Goal: Information Seeking & Learning: Learn about a topic

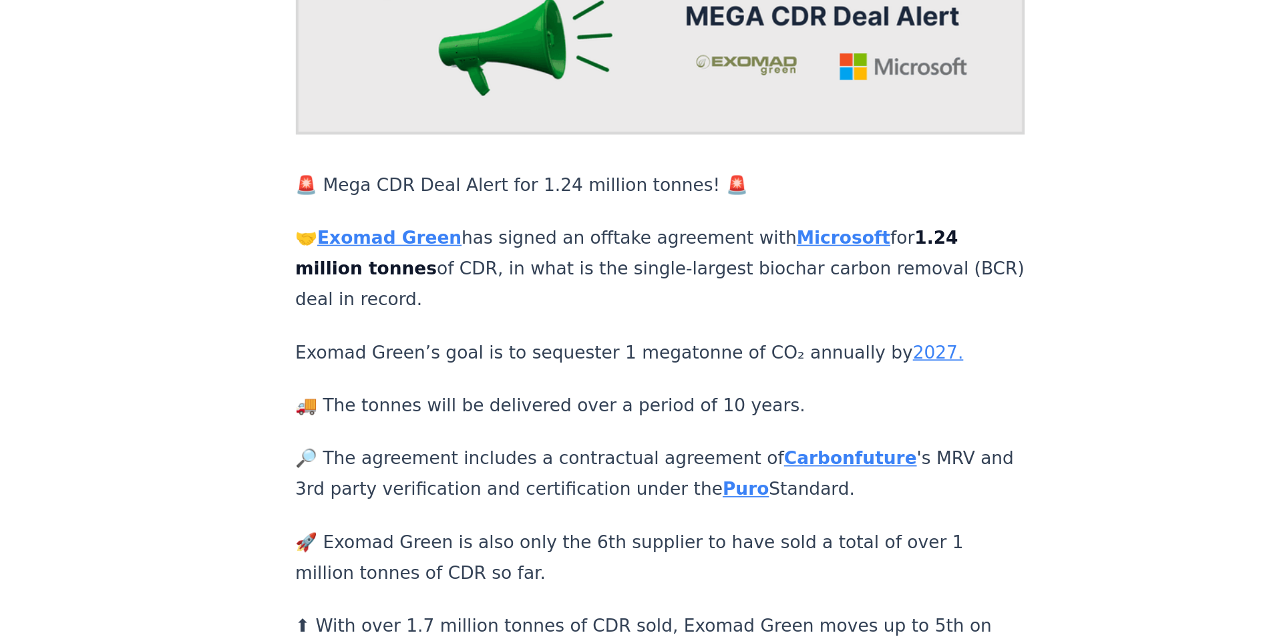
scroll to position [184, 0]
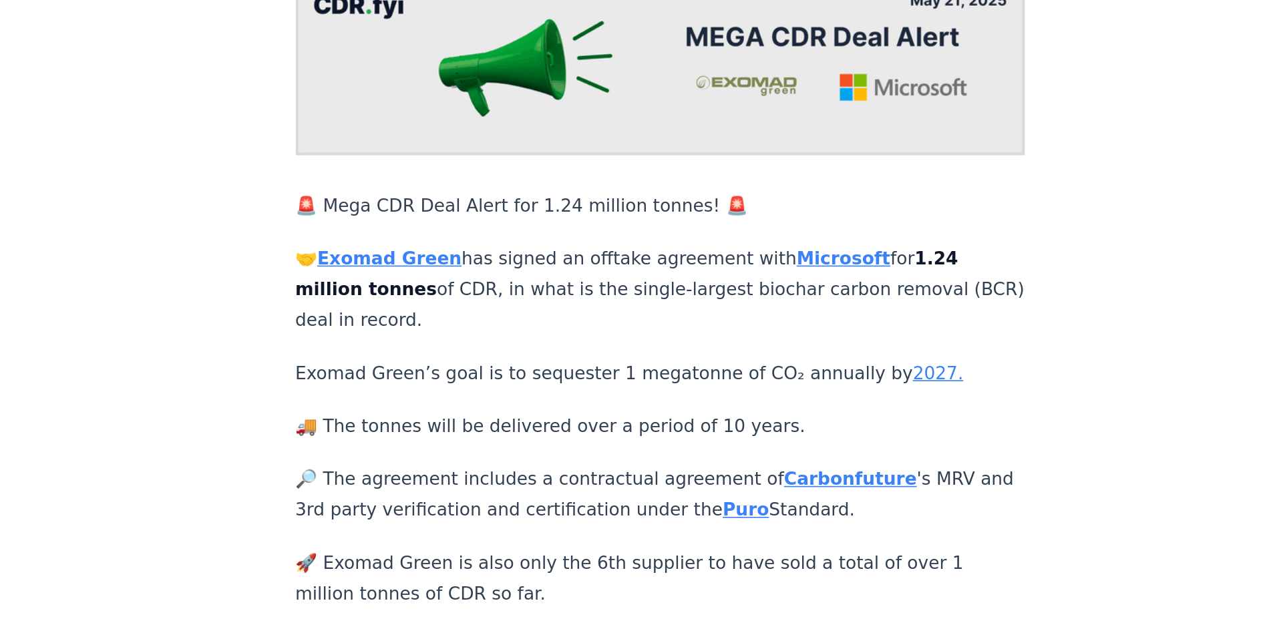
click at [431, 150] on strong "Exomad Green" at bounding box center [434, 156] width 87 height 13
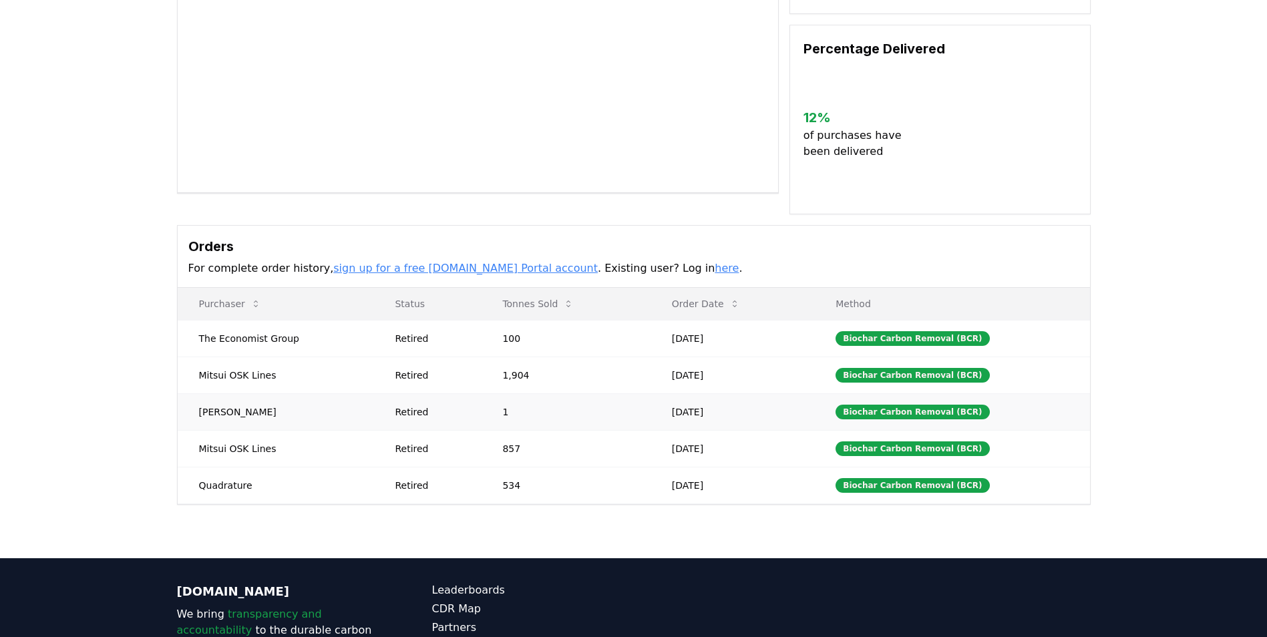
scroll to position [267, 0]
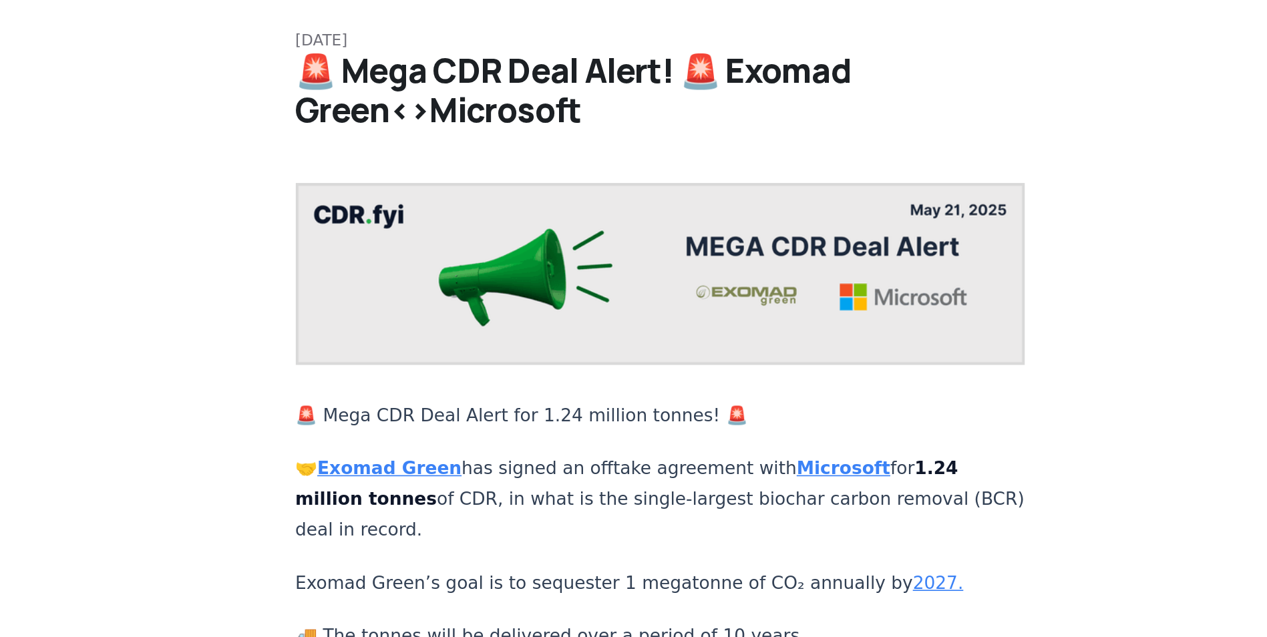
scroll to position [23, 0]
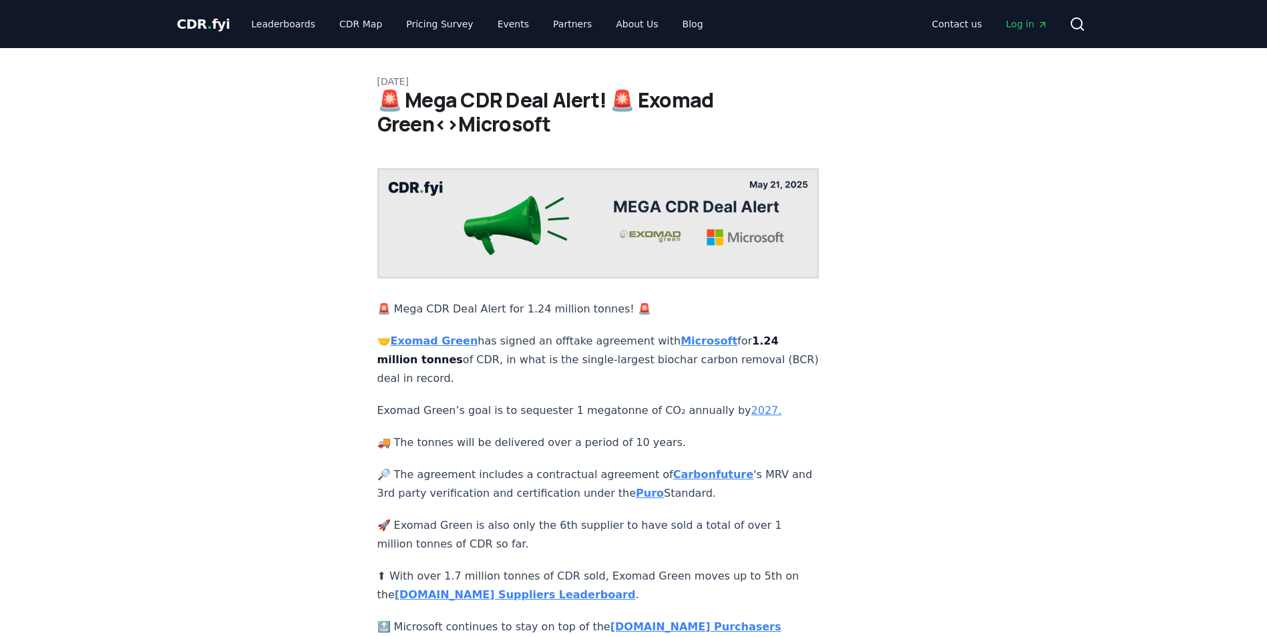
scroll to position [23, 0]
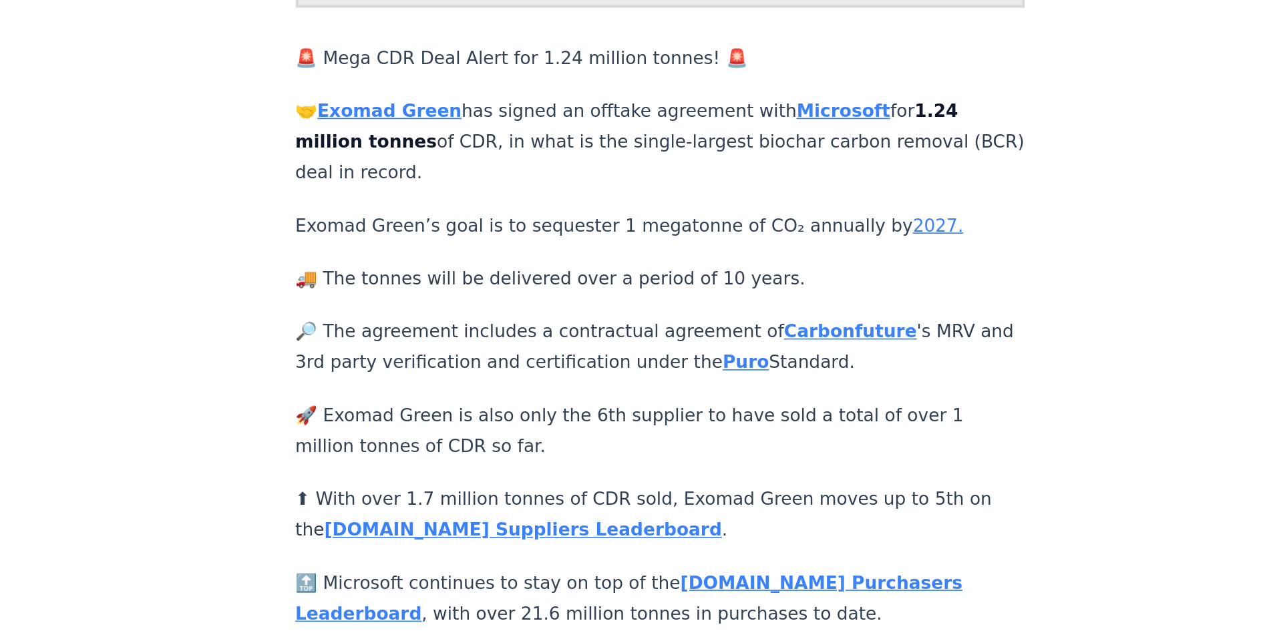
click at [652, 598] on strong "[DOMAIN_NAME] Purchasers Leaderboard" at bounding box center [579, 613] width 404 height 31
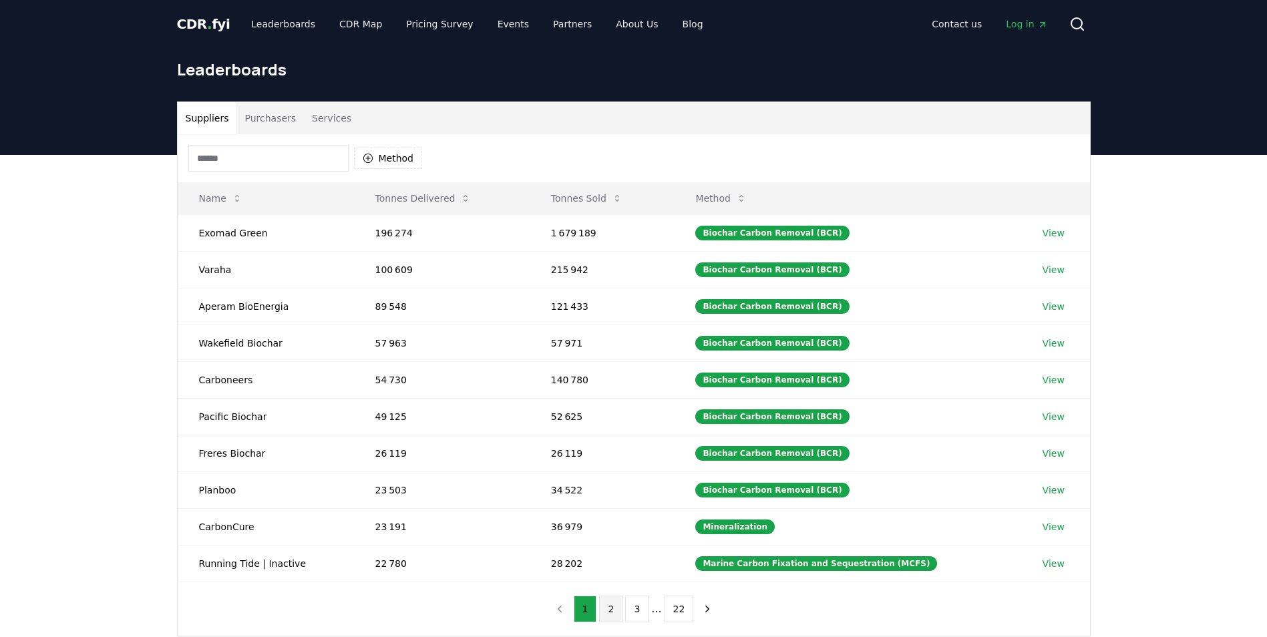
click at [620, 607] on button "2" at bounding box center [610, 609] width 23 height 27
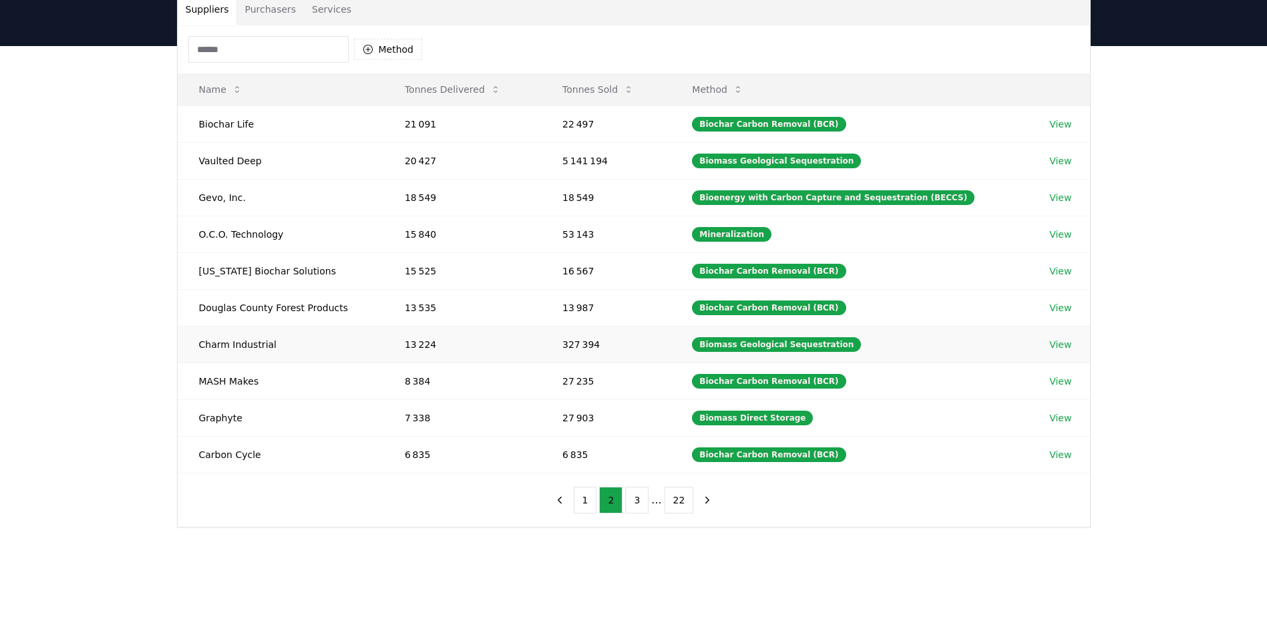
scroll to position [134, 0]
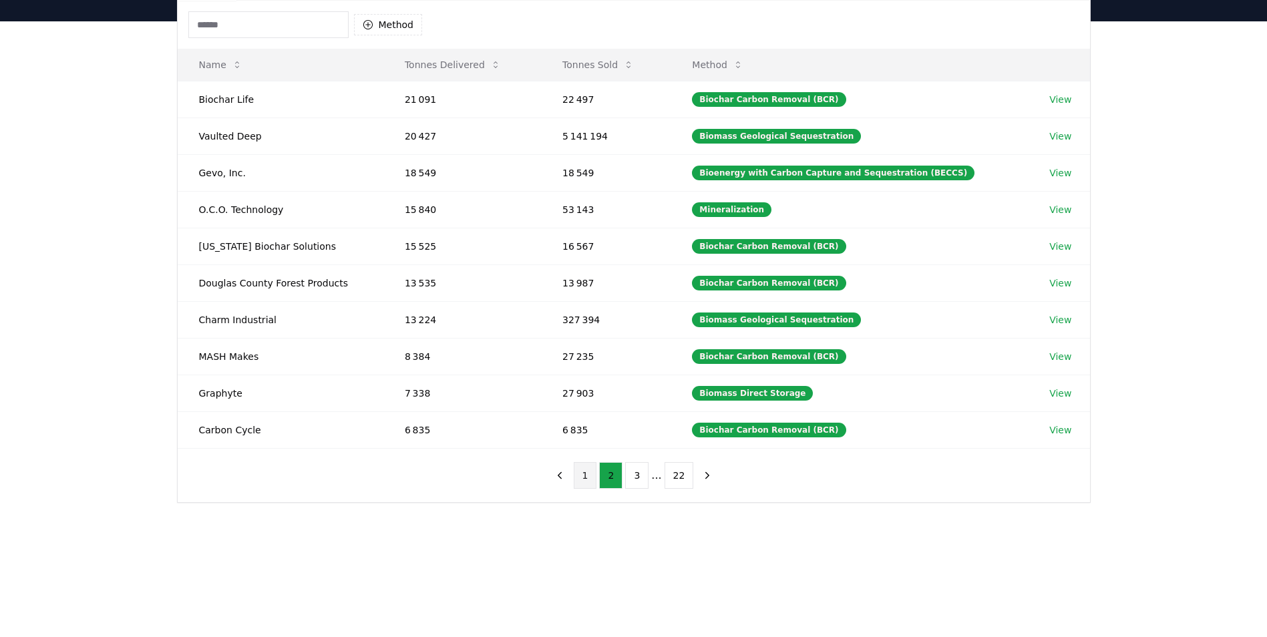
click at [585, 470] on button "1" at bounding box center [585, 475] width 23 height 27
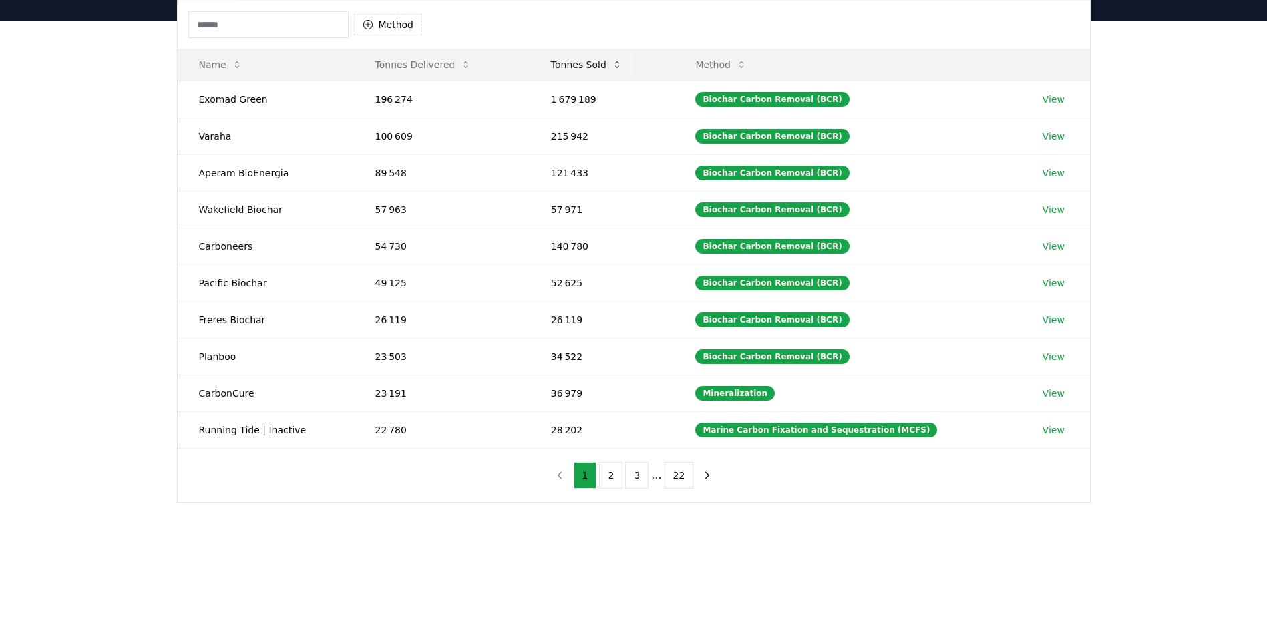
click at [622, 63] on icon at bounding box center [617, 64] width 11 height 11
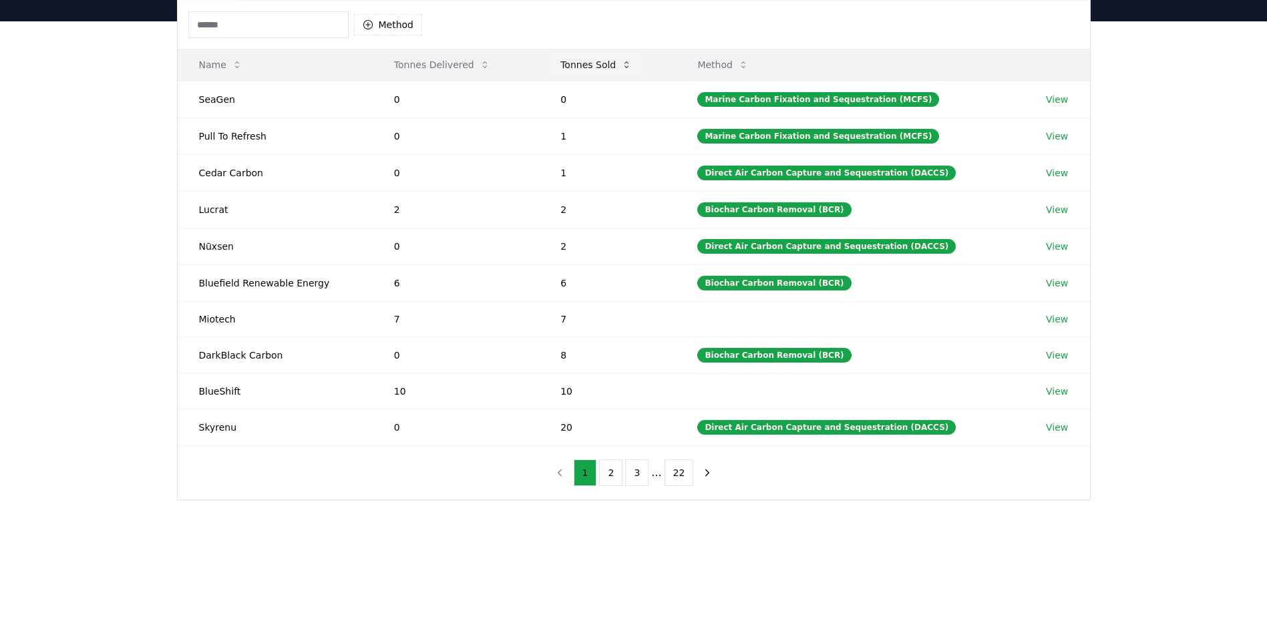
click at [621, 63] on button "Tonnes Sold" at bounding box center [596, 64] width 93 height 27
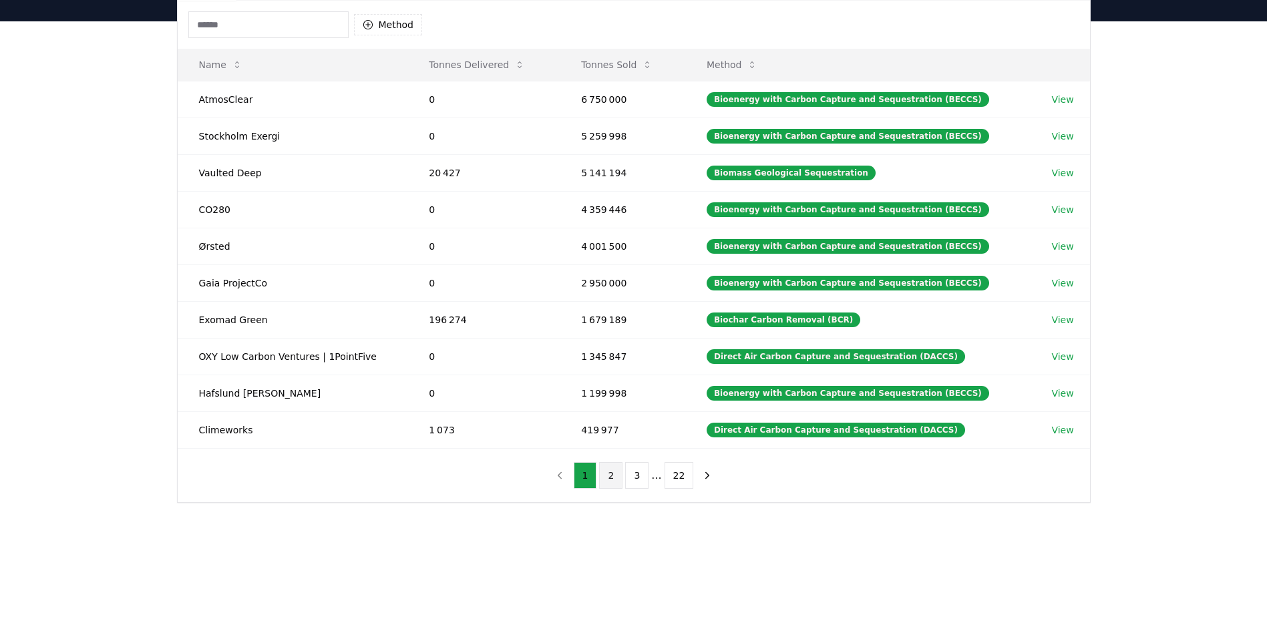
click at [606, 474] on button "2" at bounding box center [610, 475] width 23 height 27
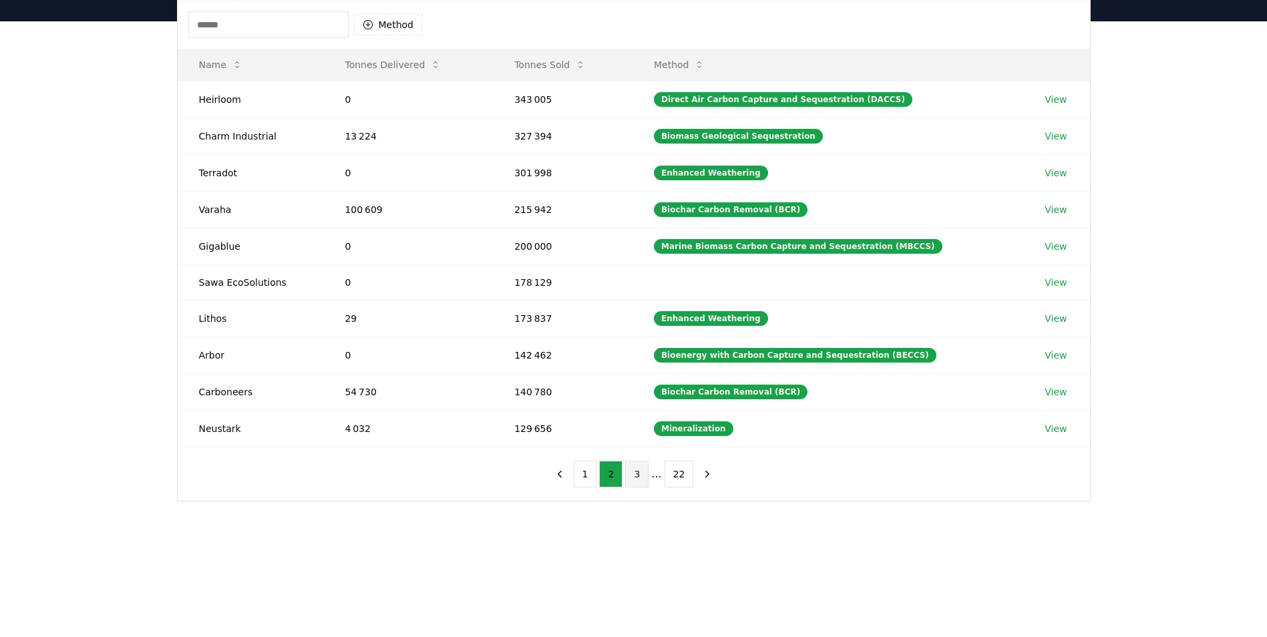
click at [635, 473] on button "3" at bounding box center [636, 474] width 23 height 27
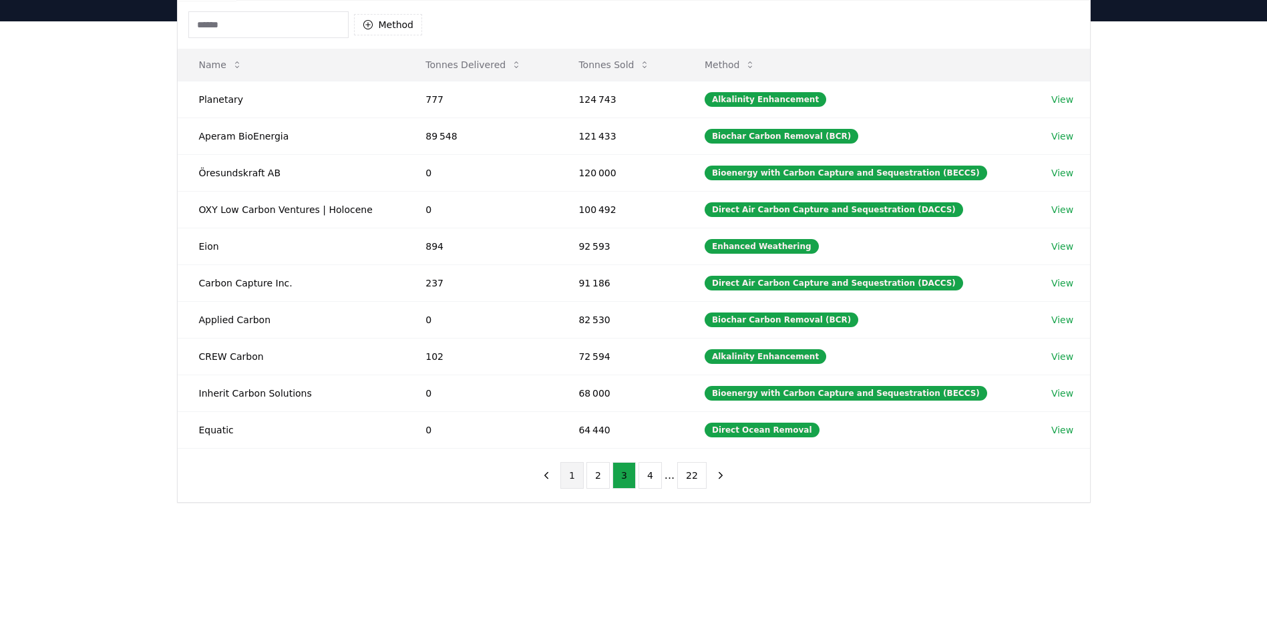
click at [571, 476] on button "1" at bounding box center [571, 475] width 23 height 27
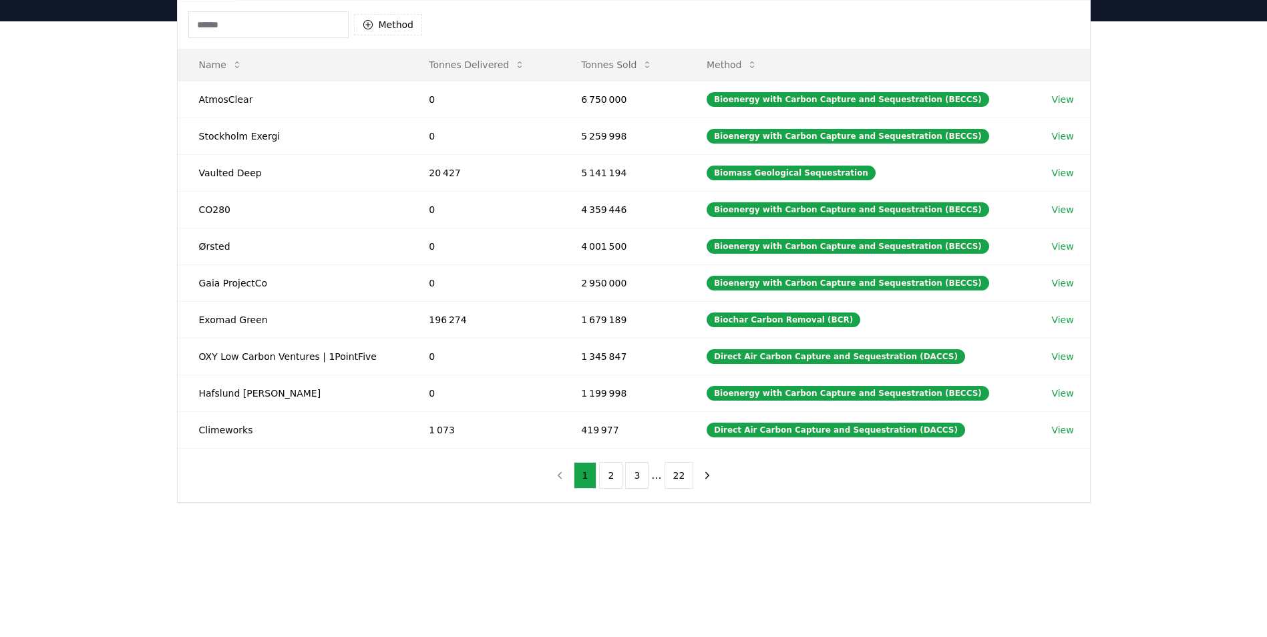
click at [277, 12] on input at bounding box center [268, 24] width 160 height 27
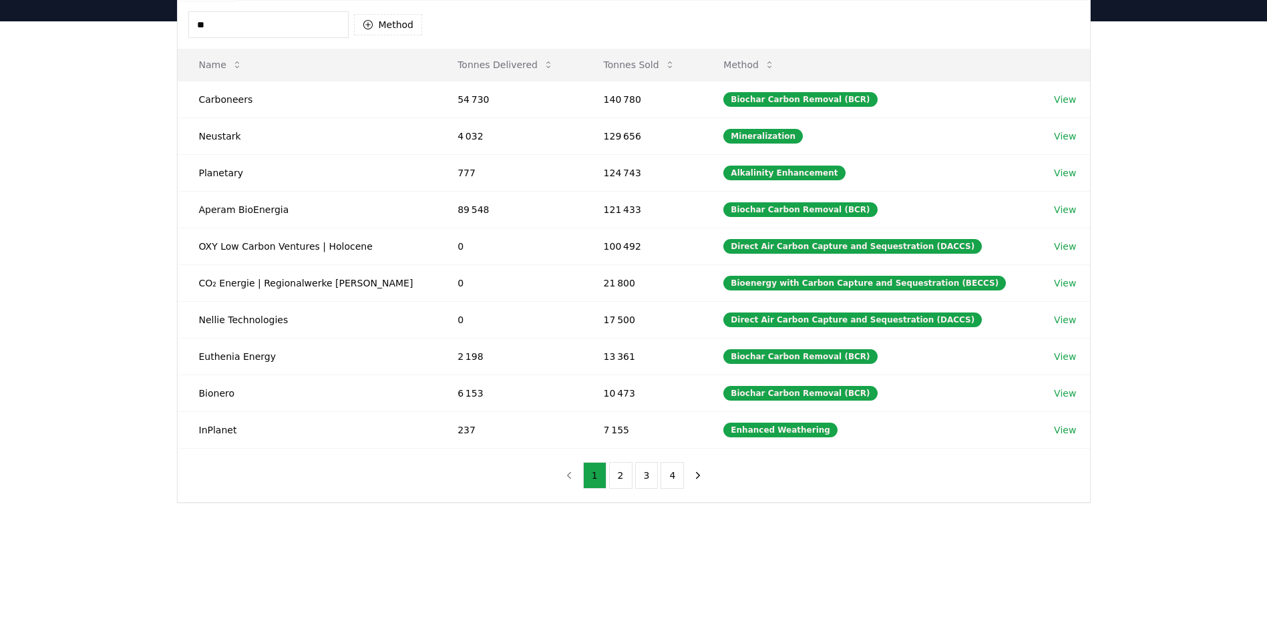
type input "*"
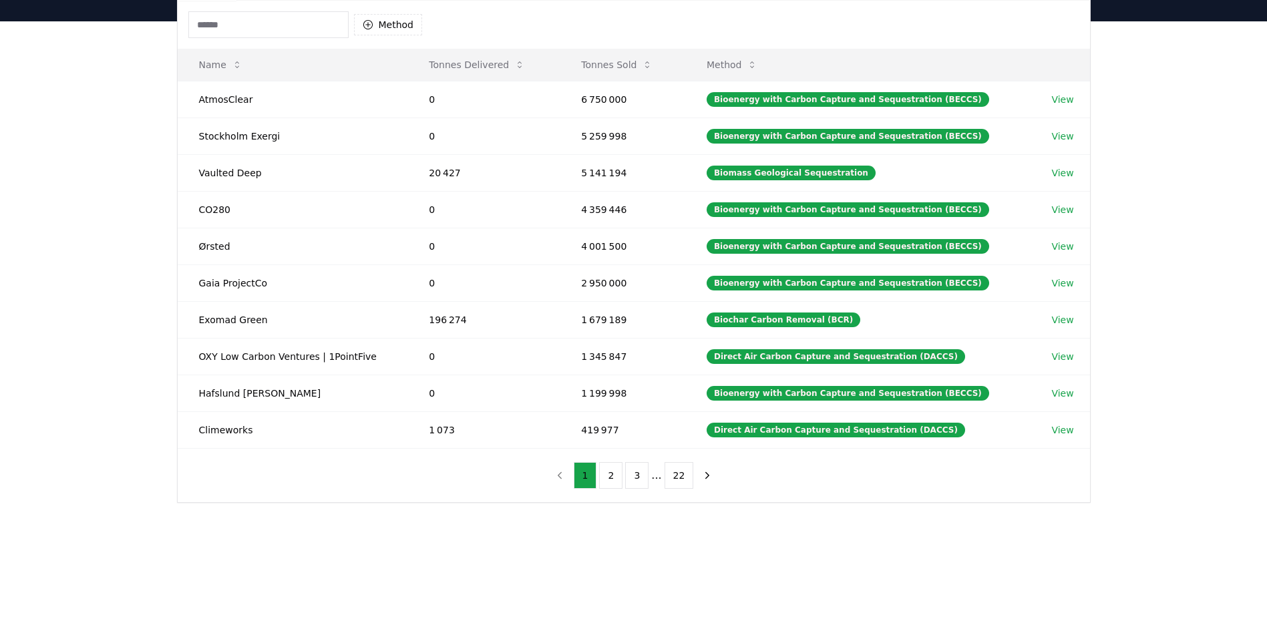
click at [128, 193] on div "Suppliers Purchasers Services Method Name Tonnes Delivered Tonnes Sold Method A…" at bounding box center [633, 288] width 1267 height 535
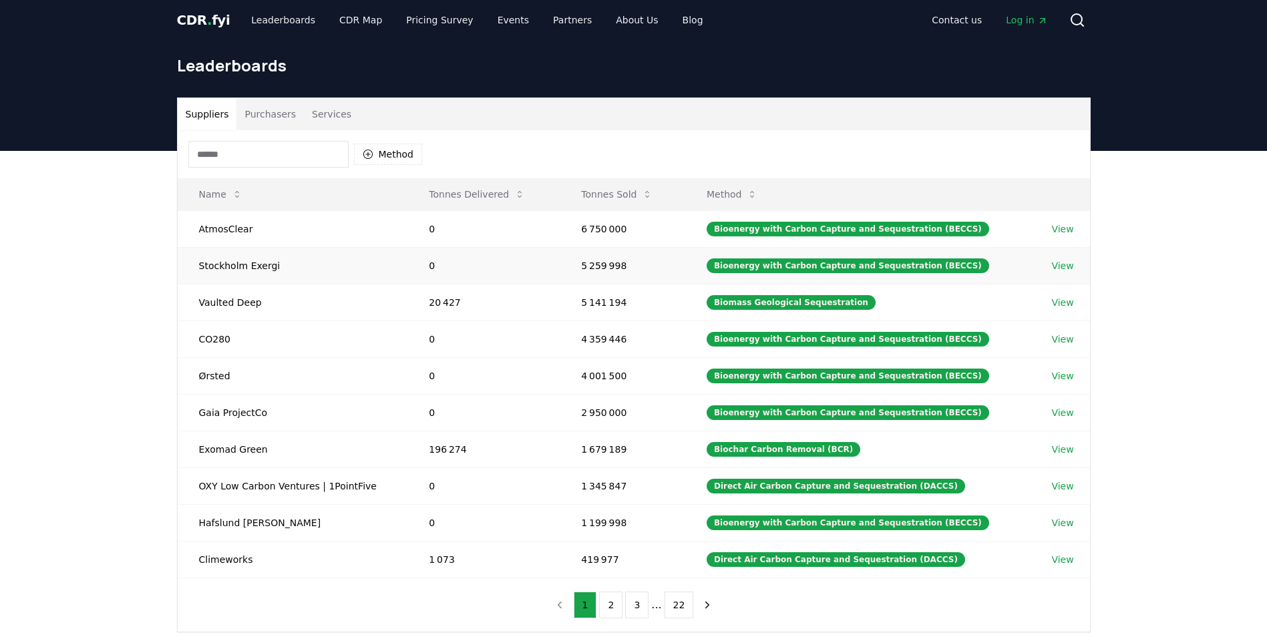
scroll to position [0, 0]
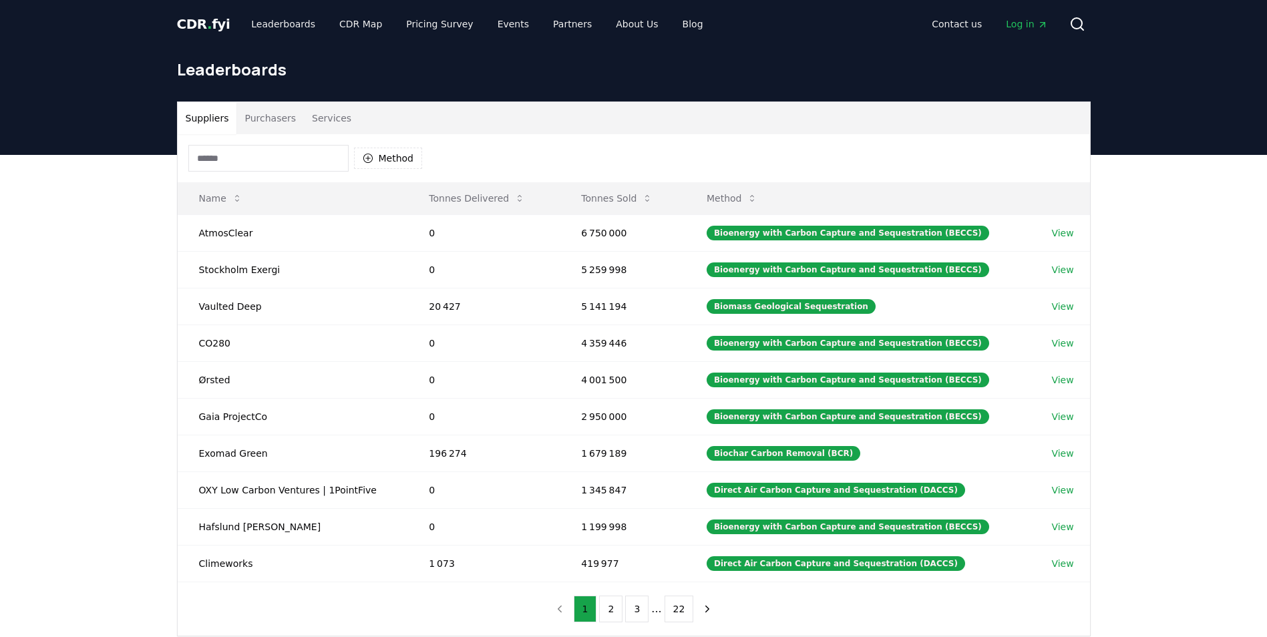
click at [266, 114] on button "Purchasers" at bounding box center [269, 118] width 67 height 32
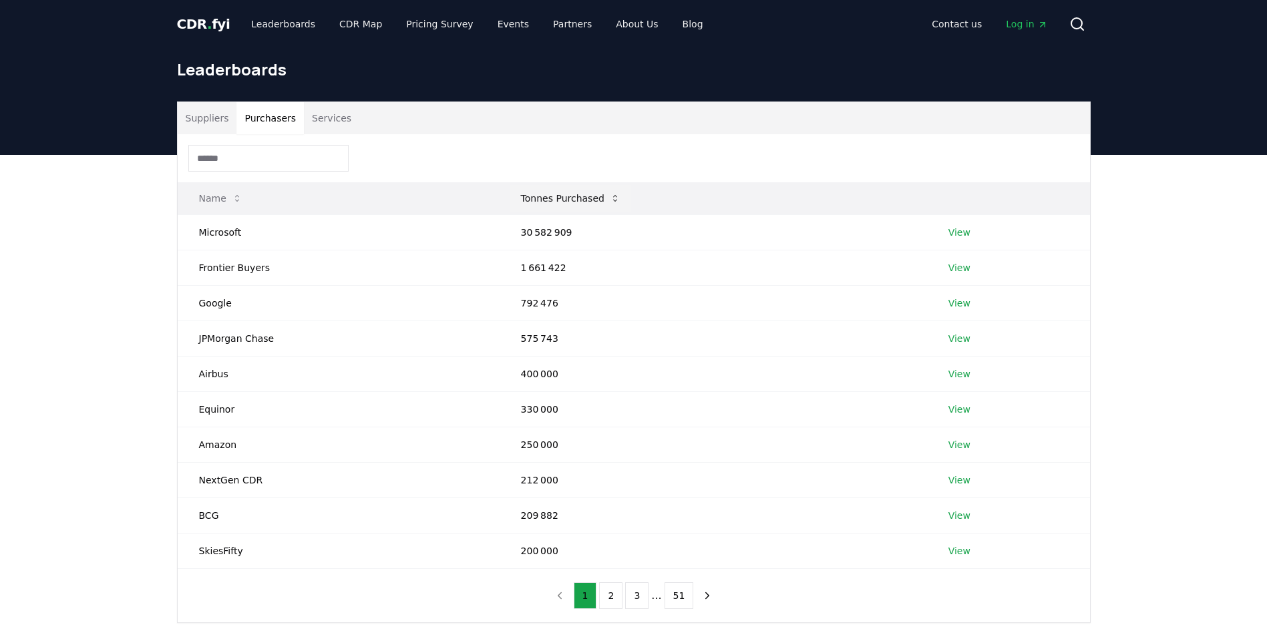
click at [587, 197] on button "Tonnes Purchased" at bounding box center [570, 198] width 121 height 27
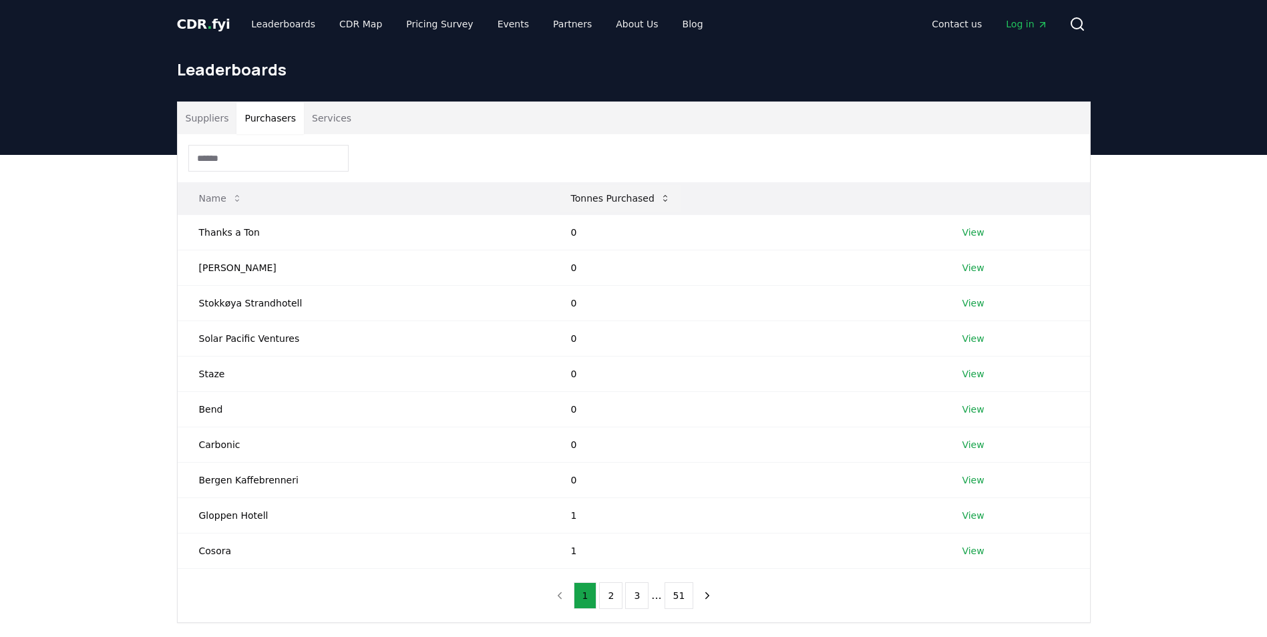
click at [587, 197] on button "Tonnes Purchased" at bounding box center [620, 198] width 121 height 27
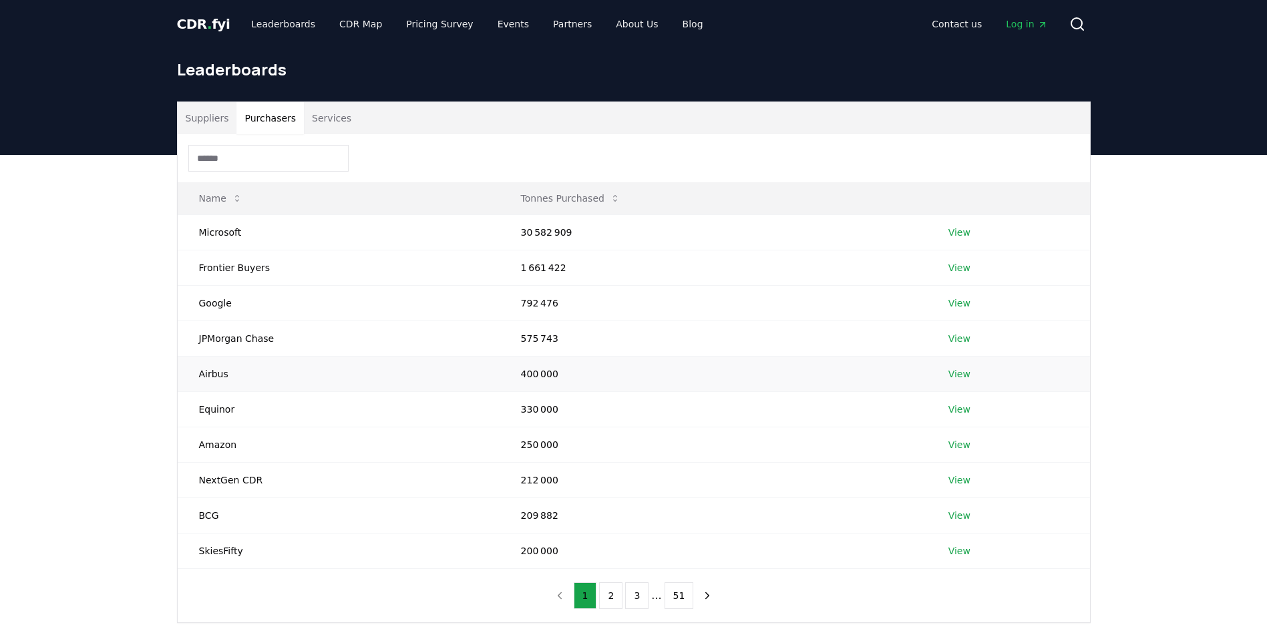
scroll to position [67, 0]
